Goal: Transaction & Acquisition: Purchase product/service

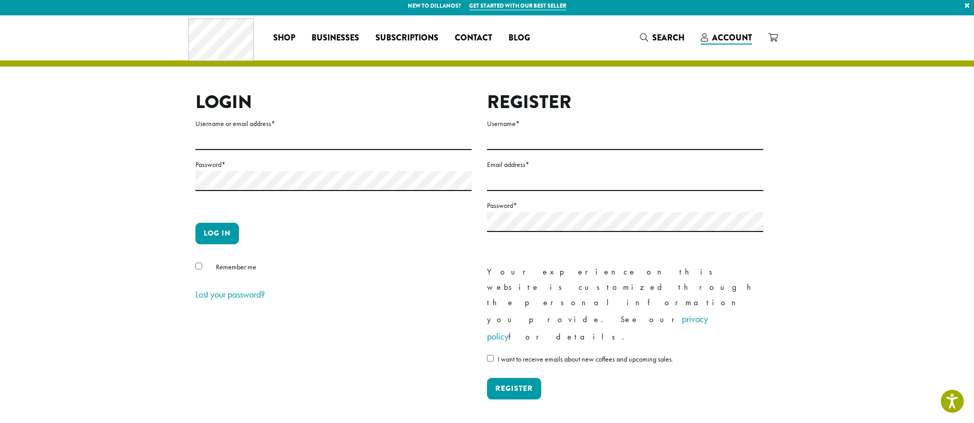
scroll to position [5, 0]
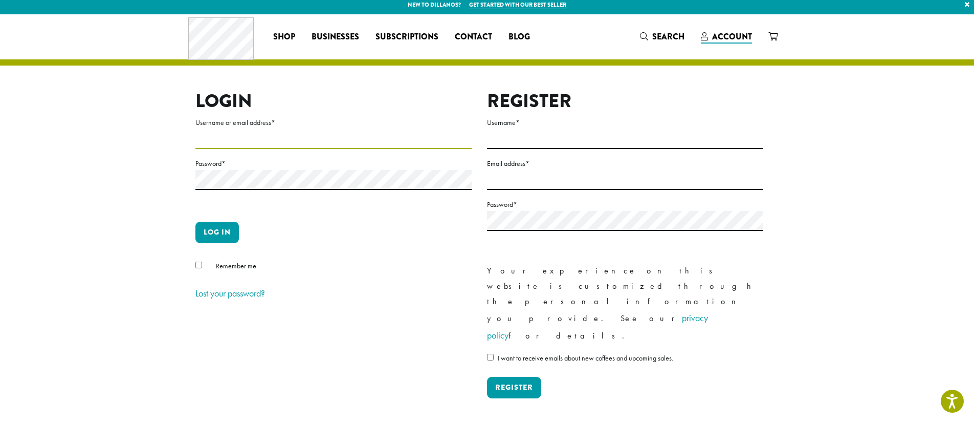
click at [204, 141] on input "Username or email address *" at bounding box center [333, 139] width 276 height 20
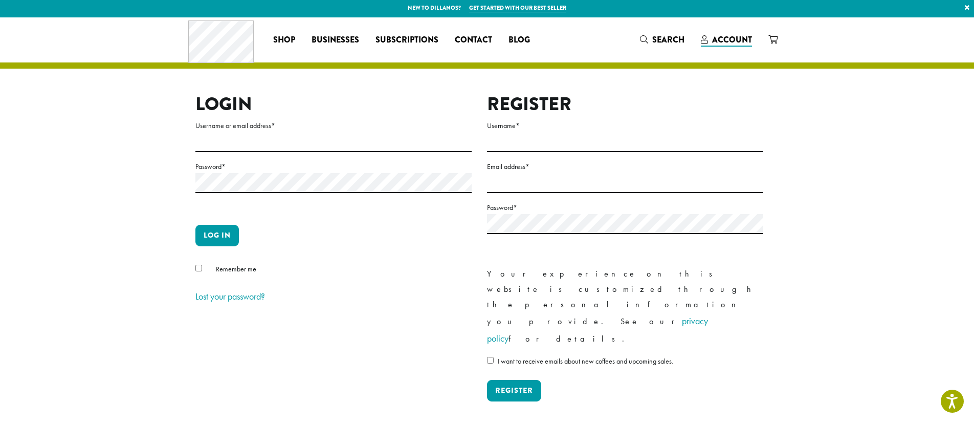
scroll to position [0, 0]
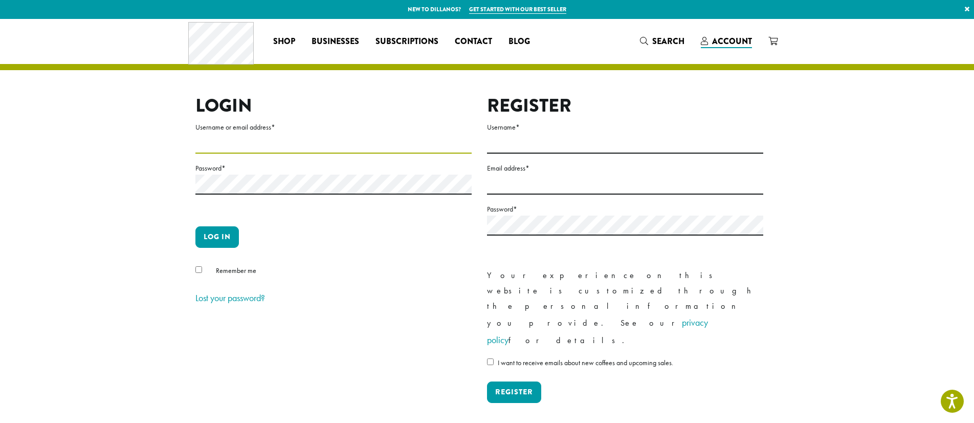
type input "**********"
click at [218, 239] on button "Log in" at bounding box center [216, 236] width 43 height 21
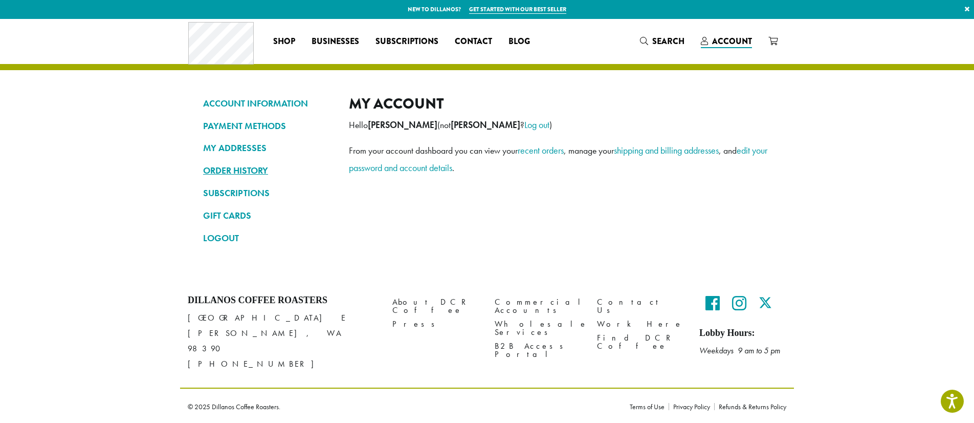
click at [257, 171] on link "ORDER HISTORY" at bounding box center [268, 170] width 130 height 17
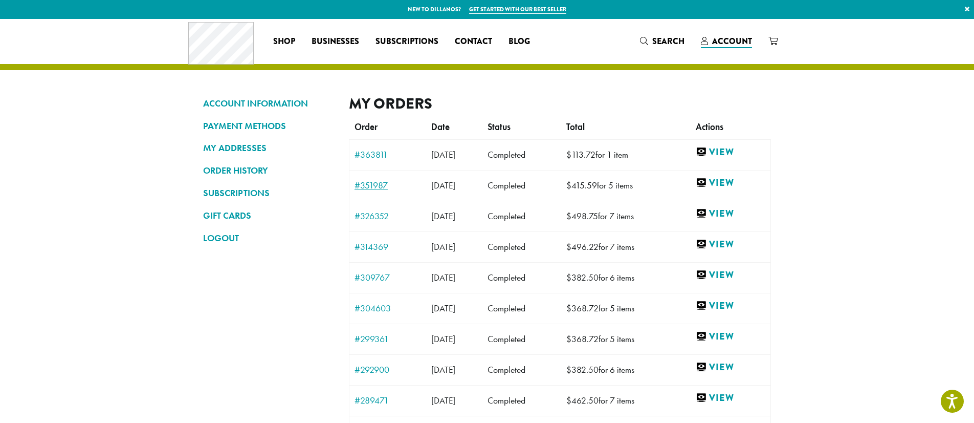
click at [379, 186] on link "#351987" at bounding box center [388, 185] width 67 height 9
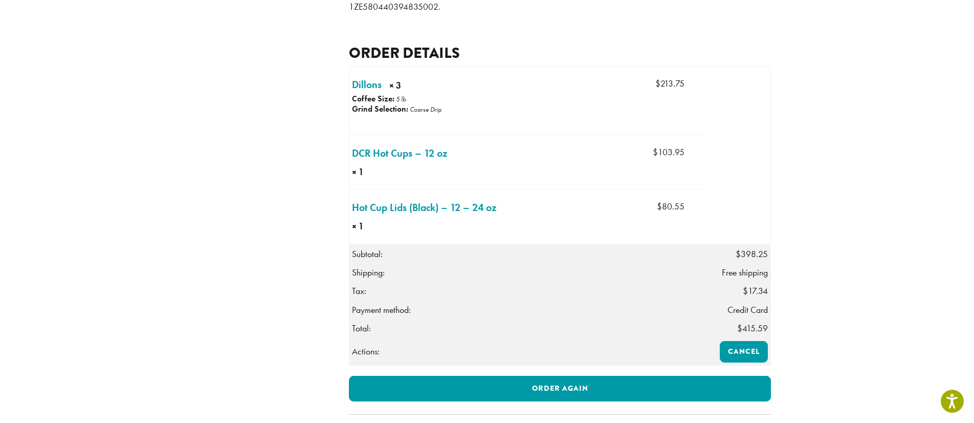
scroll to position [377, 0]
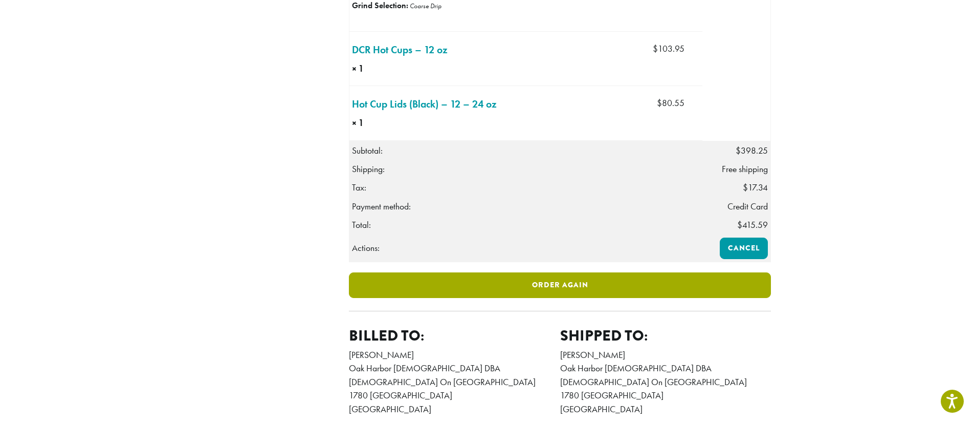
click at [552, 298] on link "Order again" at bounding box center [560, 285] width 422 height 26
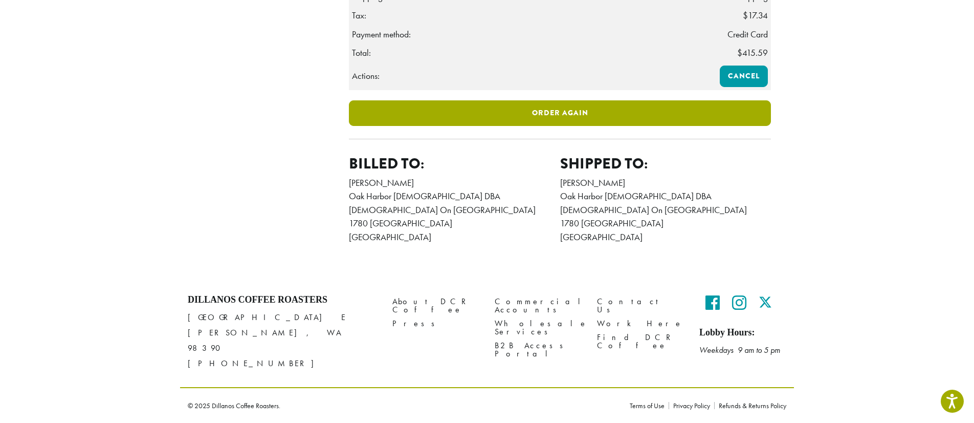
scroll to position [547, 0]
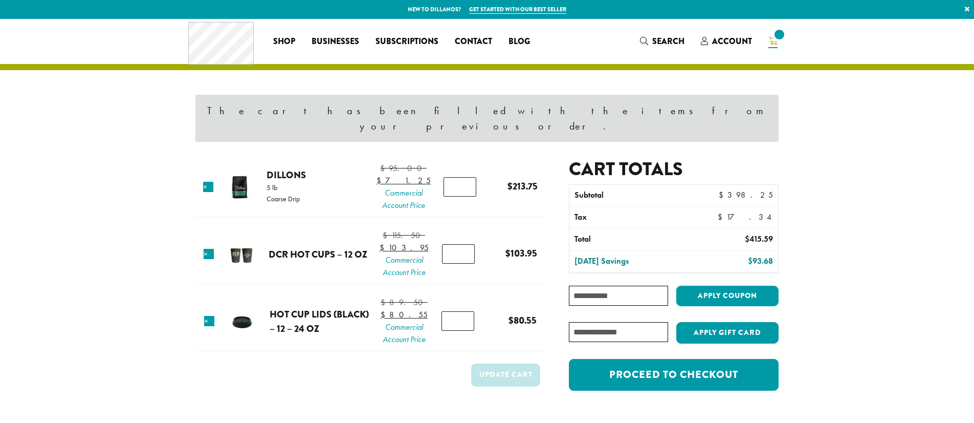
scroll to position [1, 0]
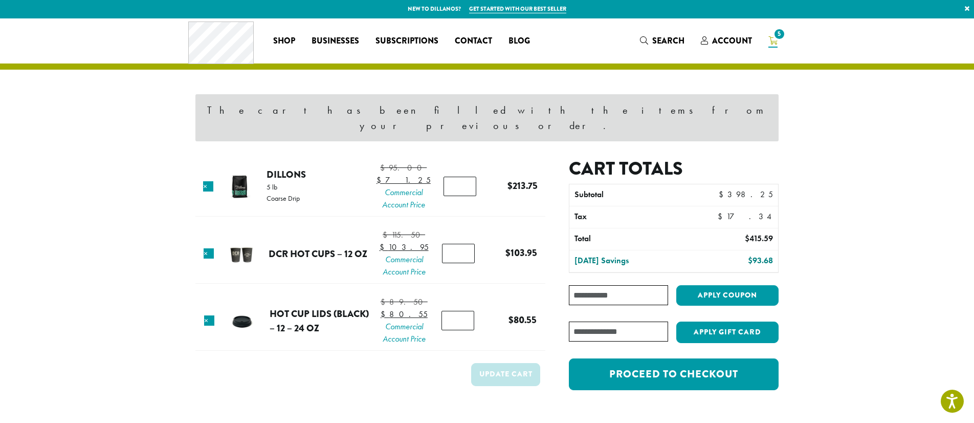
type input "*"
click at [466, 177] on input "*" at bounding box center [460, 186] width 33 height 19
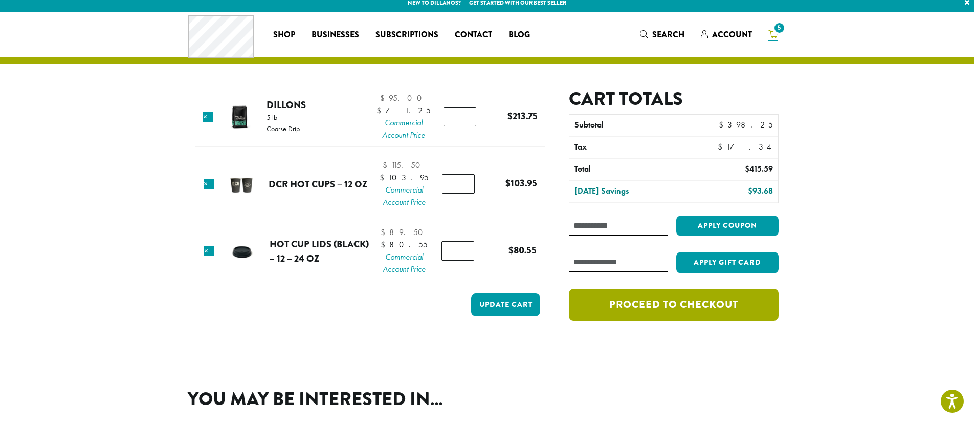
click at [604, 309] on link "Proceed to checkout" at bounding box center [674, 305] width 210 height 32
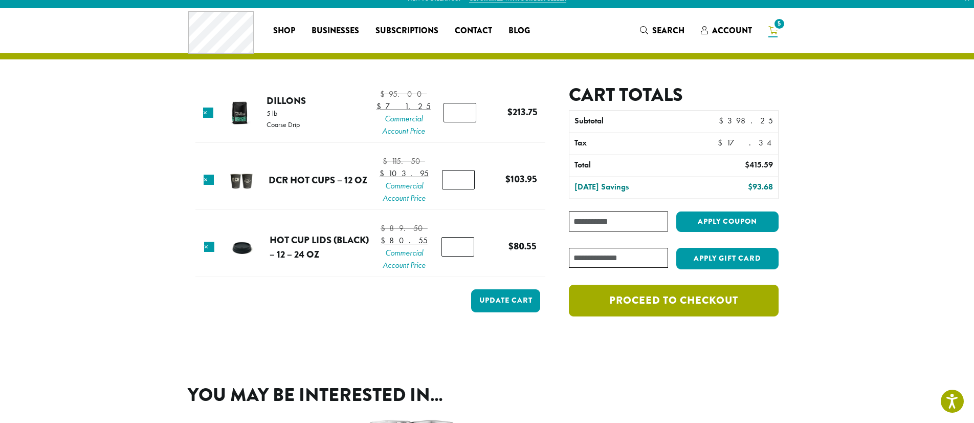
scroll to position [11, 0]
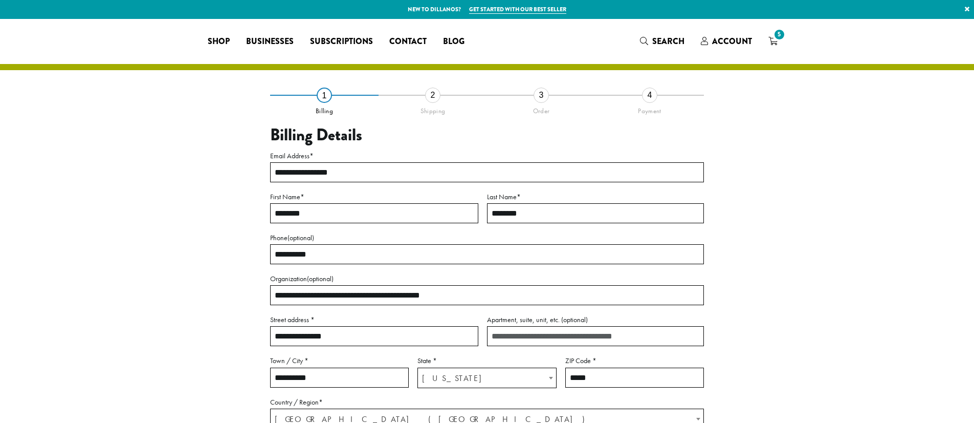
select select "**"
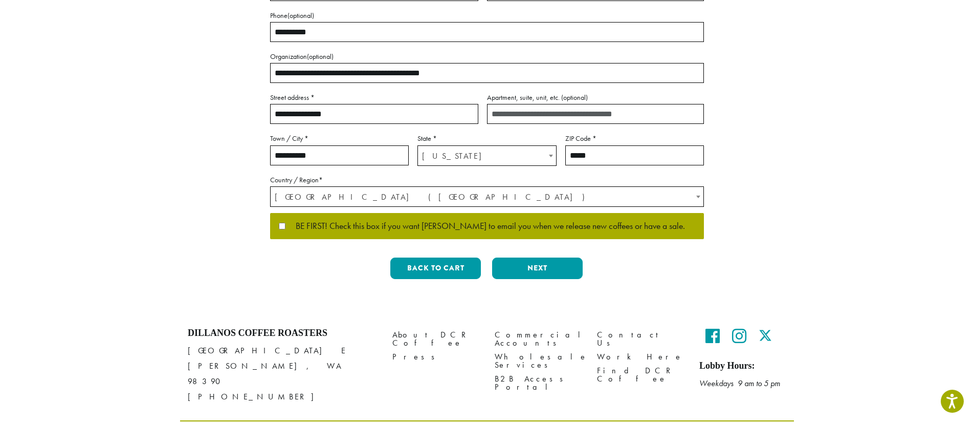
scroll to position [223, 0]
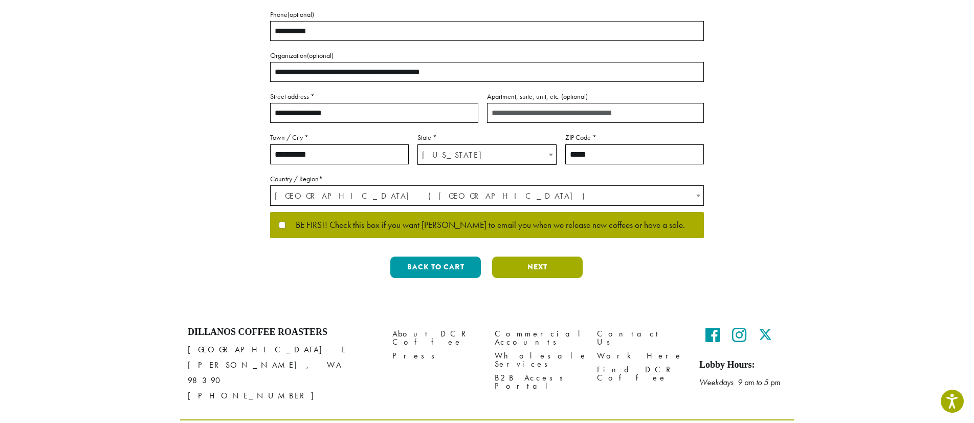
click at [528, 265] on button "Next" at bounding box center [537, 266] width 91 height 21
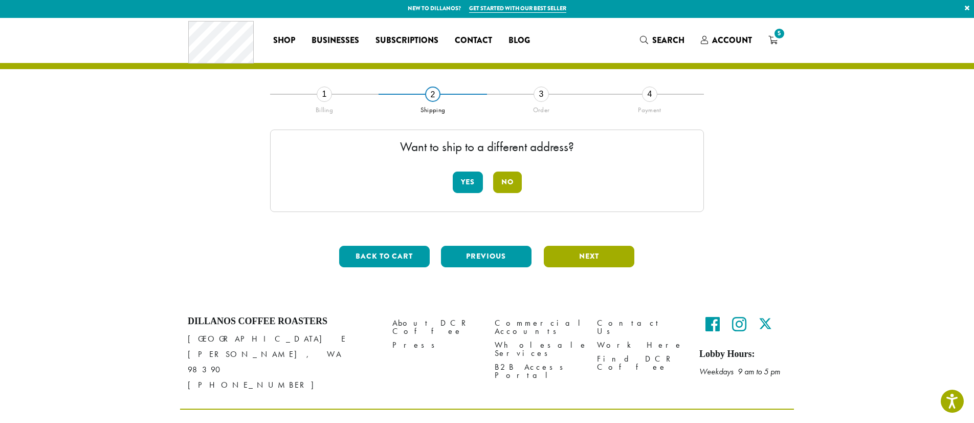
scroll to position [0, 0]
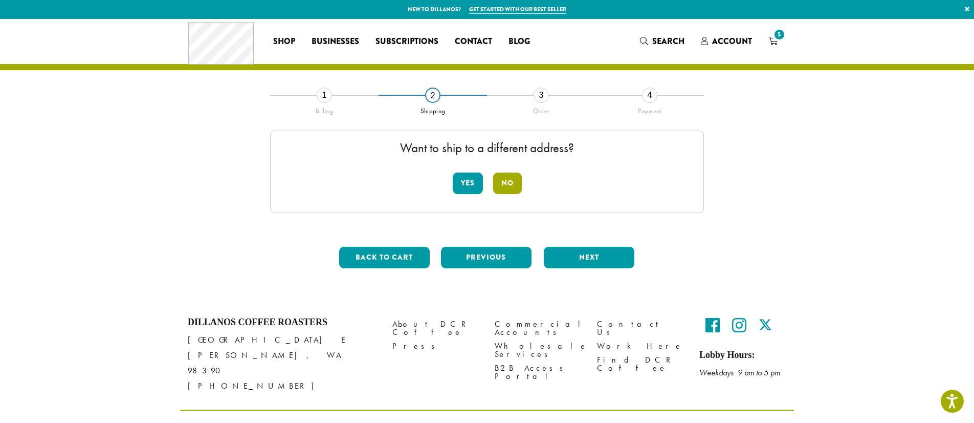
click at [509, 181] on button "No" at bounding box center [507, 182] width 29 height 21
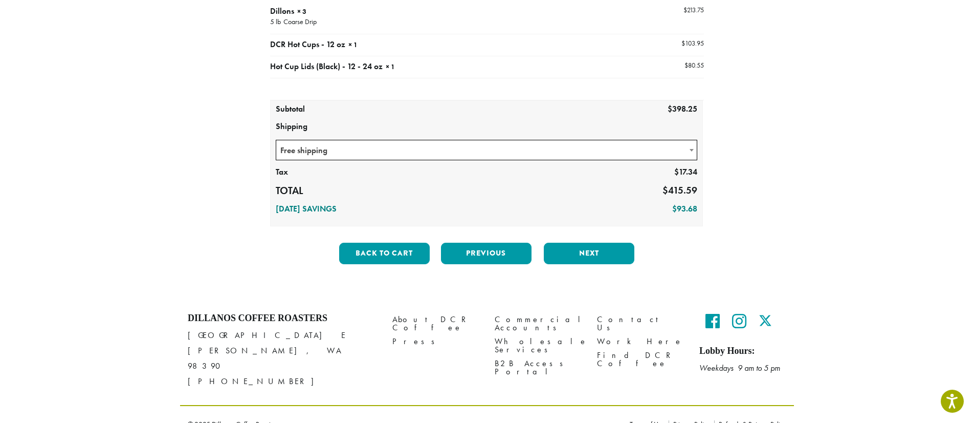
scroll to position [149, 0]
click at [583, 252] on button "Next" at bounding box center [589, 252] width 91 height 21
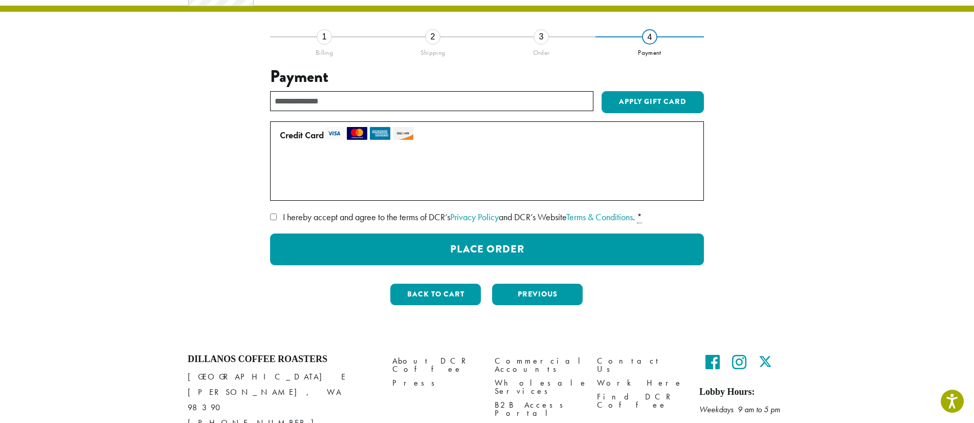
scroll to position [59, 0]
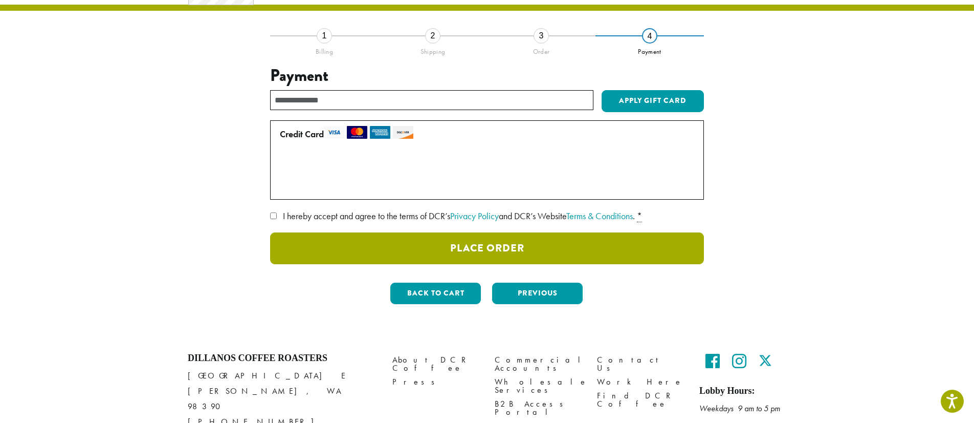
click at [484, 249] on button "Place Order" at bounding box center [487, 248] width 434 height 32
